Goal: Task Accomplishment & Management: Manage account settings

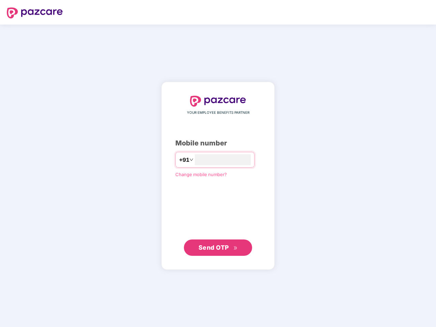
click at [218, 164] on input "number" at bounding box center [223, 160] width 56 height 11
click at [35, 13] on img at bounding box center [35, 13] width 56 height 11
click at [179, 160] on span "+91" at bounding box center [184, 160] width 10 height 9
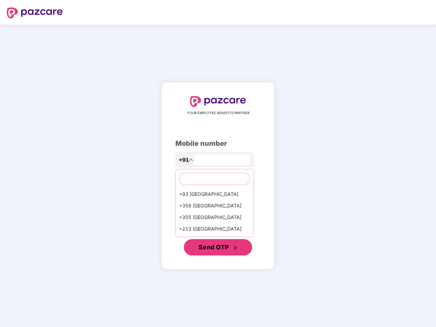
click at [218, 248] on span "Send OTP" at bounding box center [214, 247] width 30 height 7
